Goal: Task Accomplishment & Management: Use online tool/utility

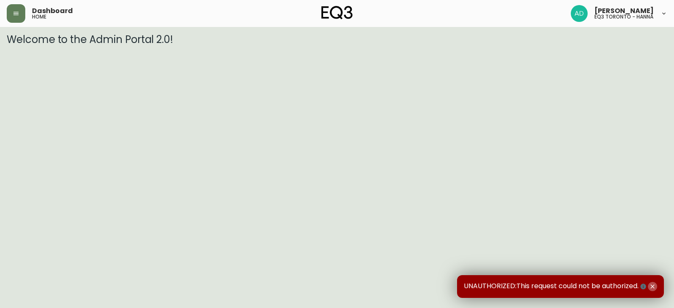
click at [654, 283] on icon "button" at bounding box center [652, 286] width 7 height 7
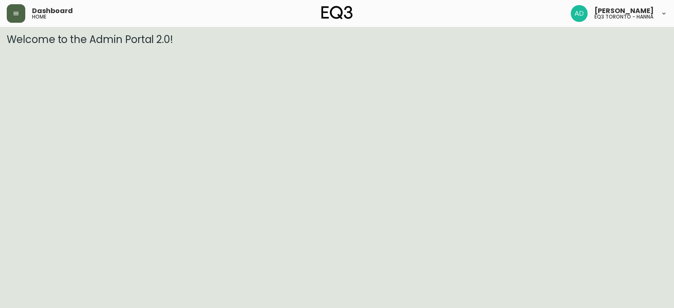
click at [25, 14] on button "button" at bounding box center [16, 13] width 19 height 19
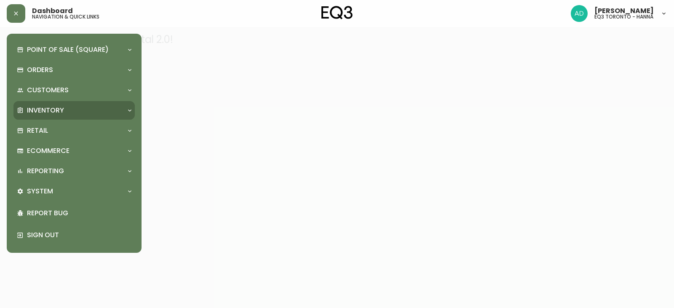
click at [44, 106] on p "Inventory" at bounding box center [45, 110] width 37 height 9
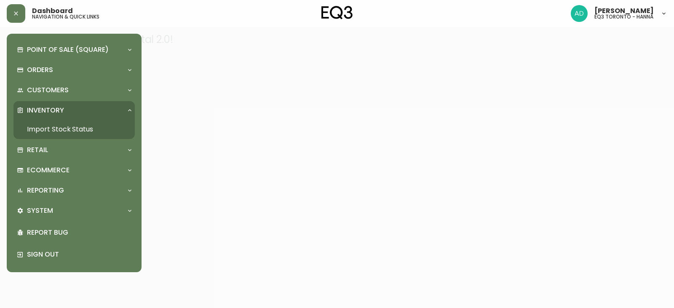
click at [46, 133] on link "Import Stock Status" at bounding box center [73, 129] width 121 height 19
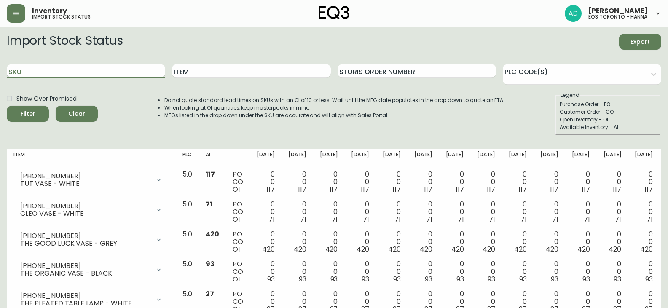
click at [69, 72] on input "SKU" at bounding box center [86, 70] width 158 height 13
paste input "[PHONE_NUMBER]"
click at [7, 106] on button "Filter" at bounding box center [28, 114] width 42 height 16
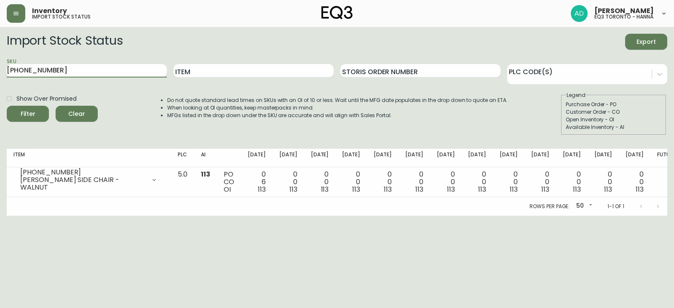
drag, startPoint x: 14, startPoint y: 70, endPoint x: 0, endPoint y: 70, distance: 13.9
click at [0, 70] on main "Import Stock Status Export SKU [PHONE_NUMBER] Item Storis Order Number PLC Code…" at bounding box center [337, 121] width 674 height 189
paste input "2"
type input "[PHONE_NUMBER]"
click at [7, 106] on button "Filter" at bounding box center [28, 114] width 42 height 16
